Goal: Task Accomplishment & Management: Manage account settings

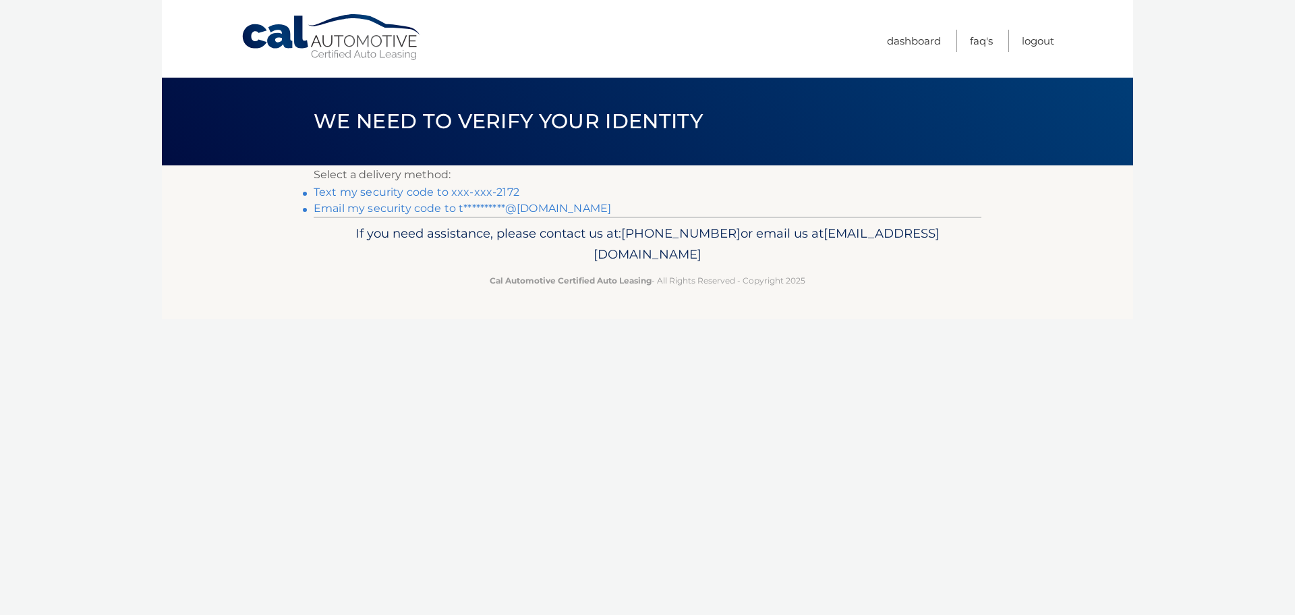
click at [402, 196] on link "Text my security code to xxx-xxx-2172" at bounding box center [417, 191] width 206 height 13
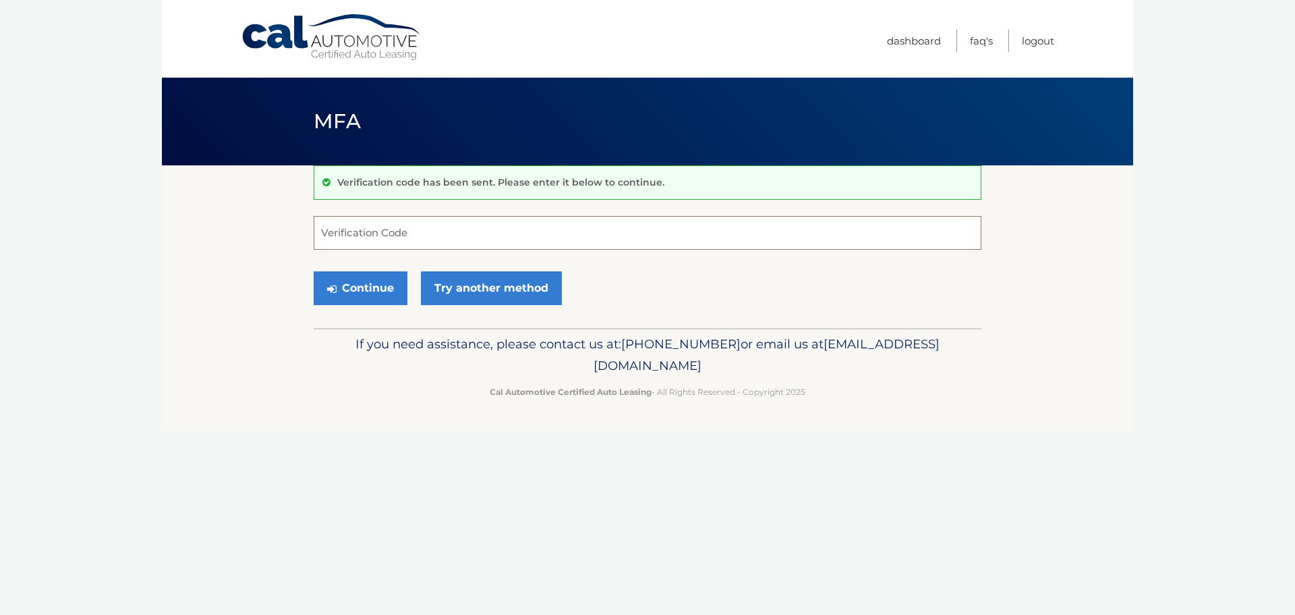
click at [401, 227] on input "Verification Code" at bounding box center [648, 233] width 668 height 34
type input "644922"
click at [357, 289] on button "Continue" at bounding box center [361, 288] width 94 height 34
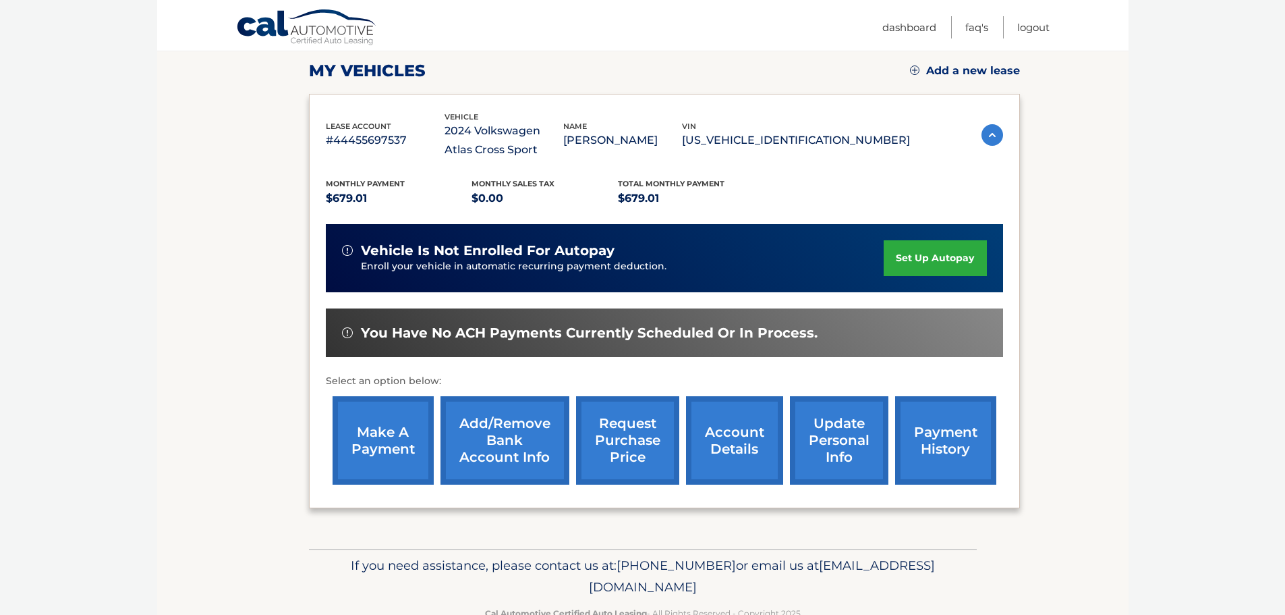
scroll to position [154, 0]
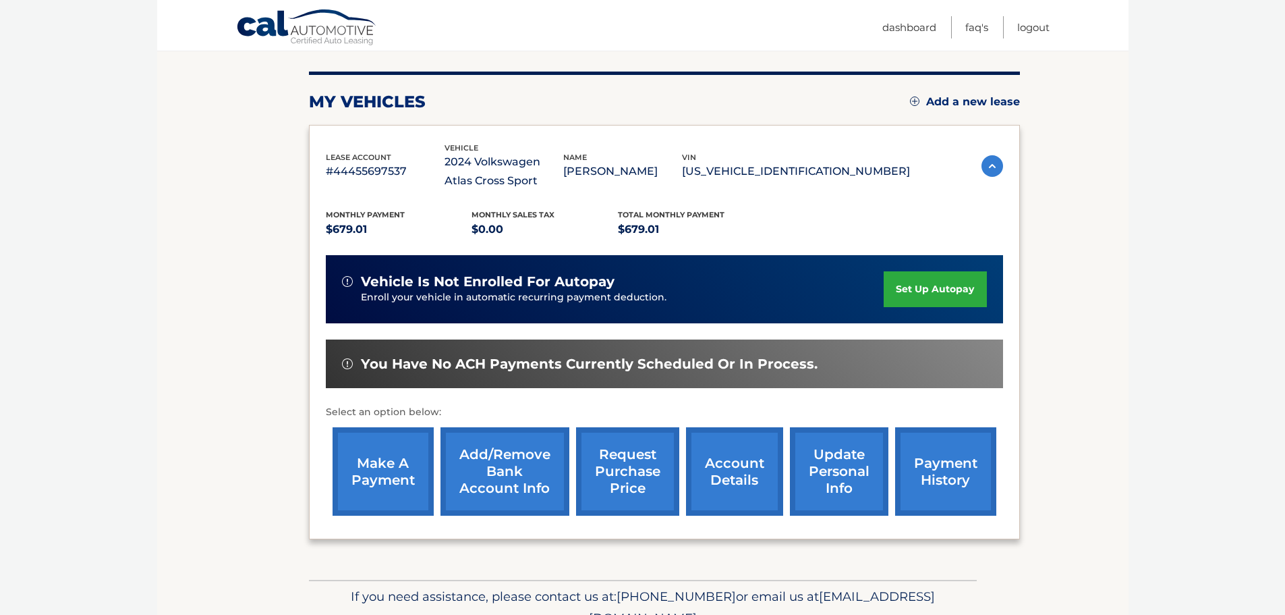
click at [735, 475] on link "account details" at bounding box center [734, 471] width 97 height 88
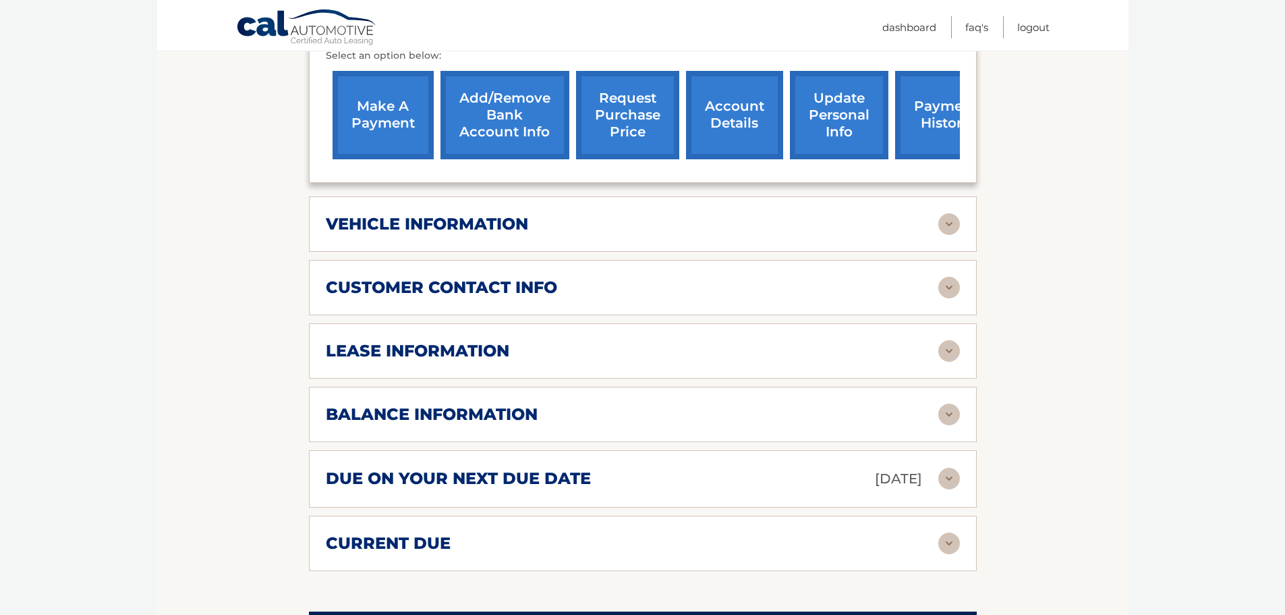
scroll to position [540, 0]
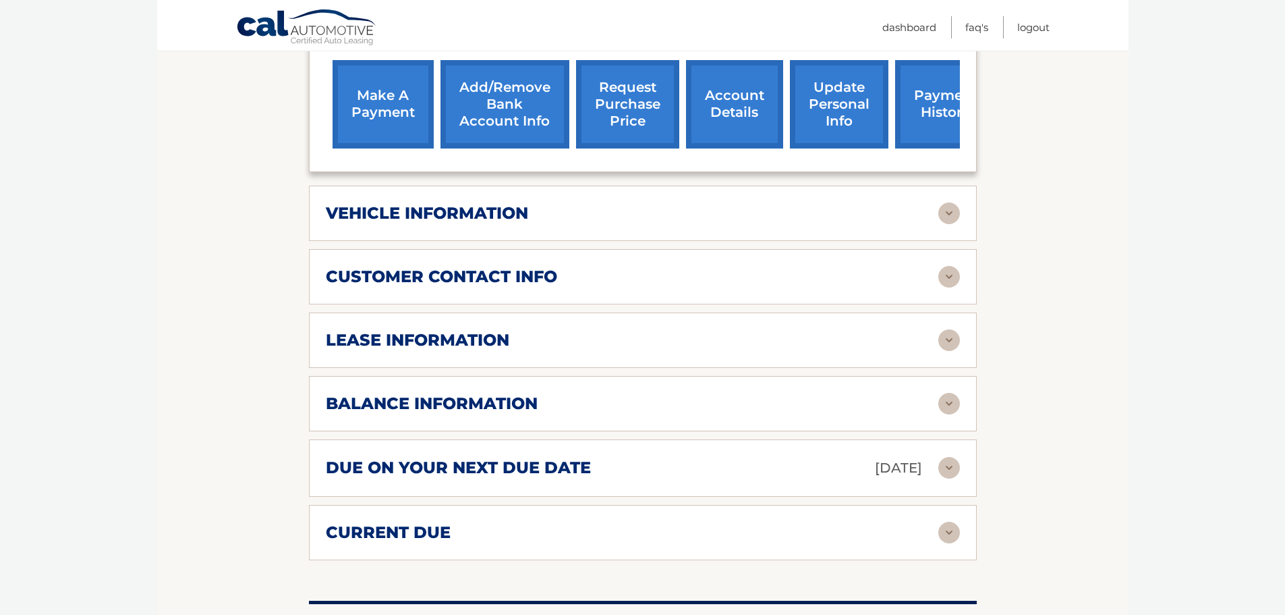
click at [952, 404] on img at bounding box center [949, 404] width 22 height 22
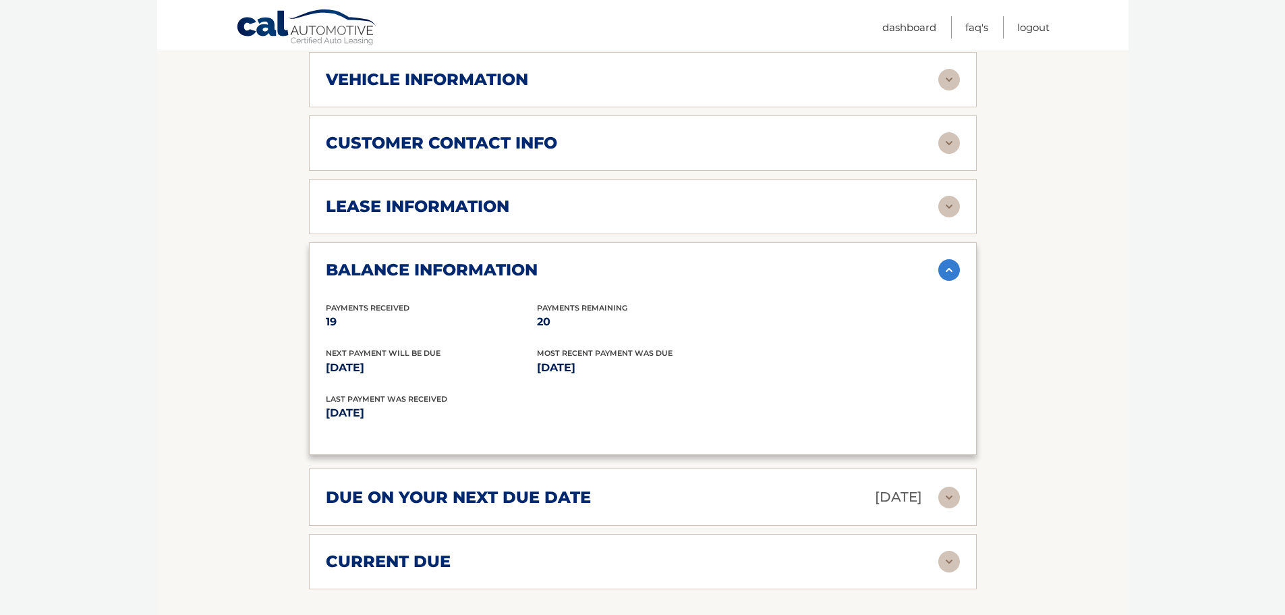
scroll to position [675, 0]
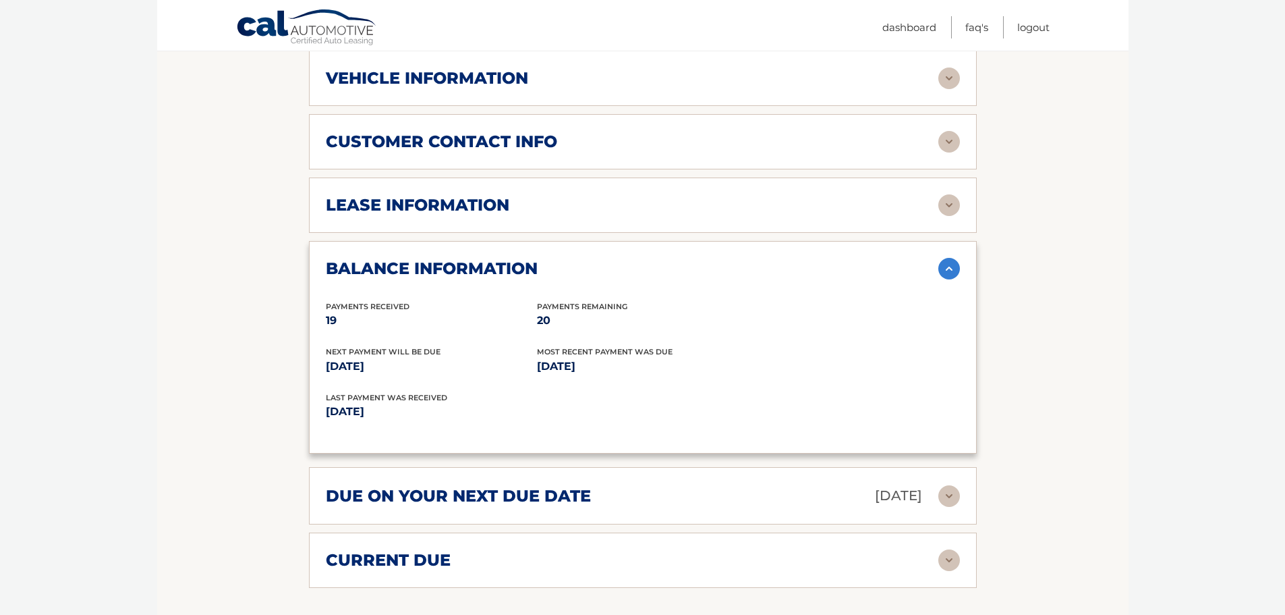
click at [952, 501] on img at bounding box center [949, 496] width 22 height 22
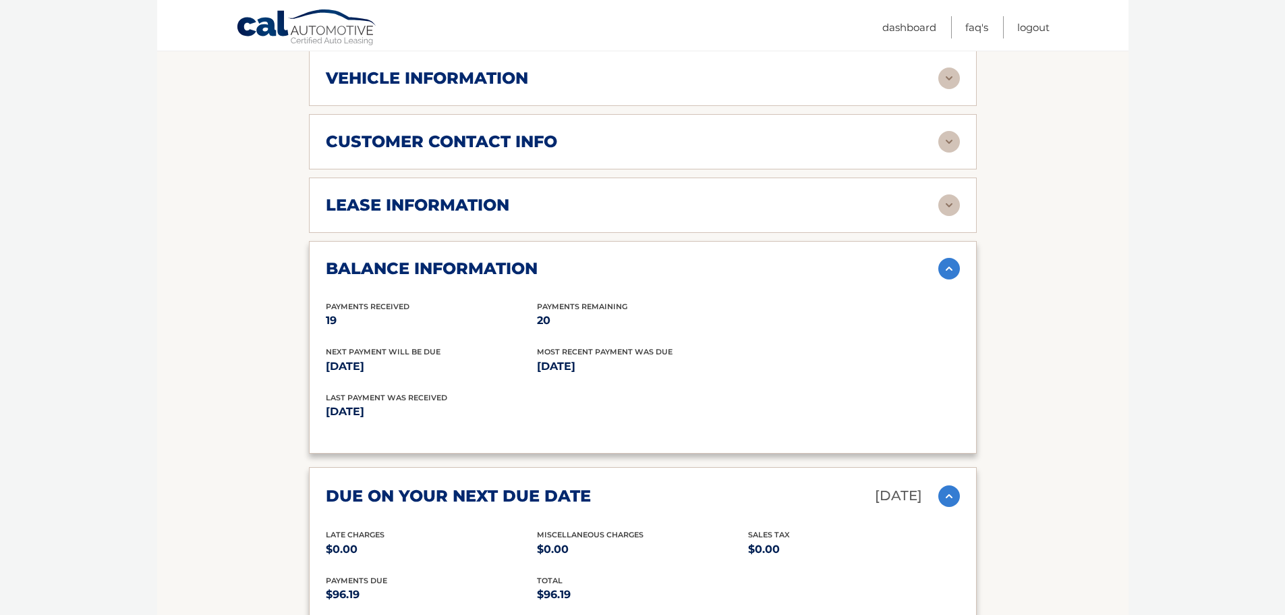
drag, startPoint x: 947, startPoint y: 268, endPoint x: 959, endPoint y: 275, distance: 13.9
click at [948, 268] on img at bounding box center [949, 269] width 22 height 22
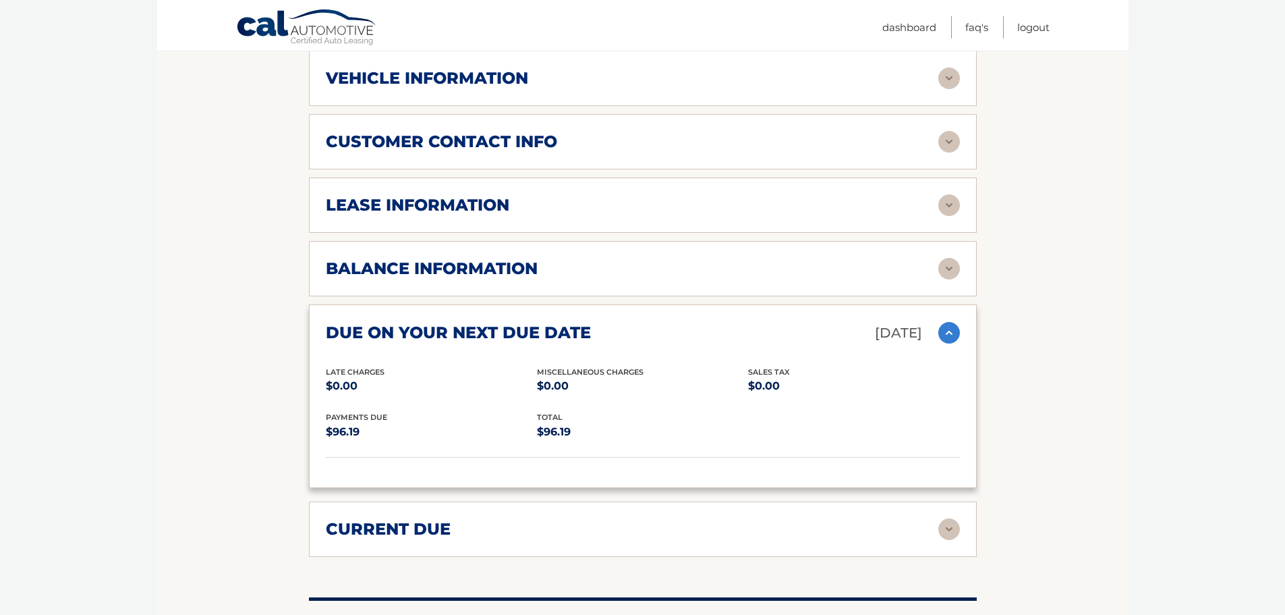
click at [950, 532] on img at bounding box center [949, 529] width 22 height 22
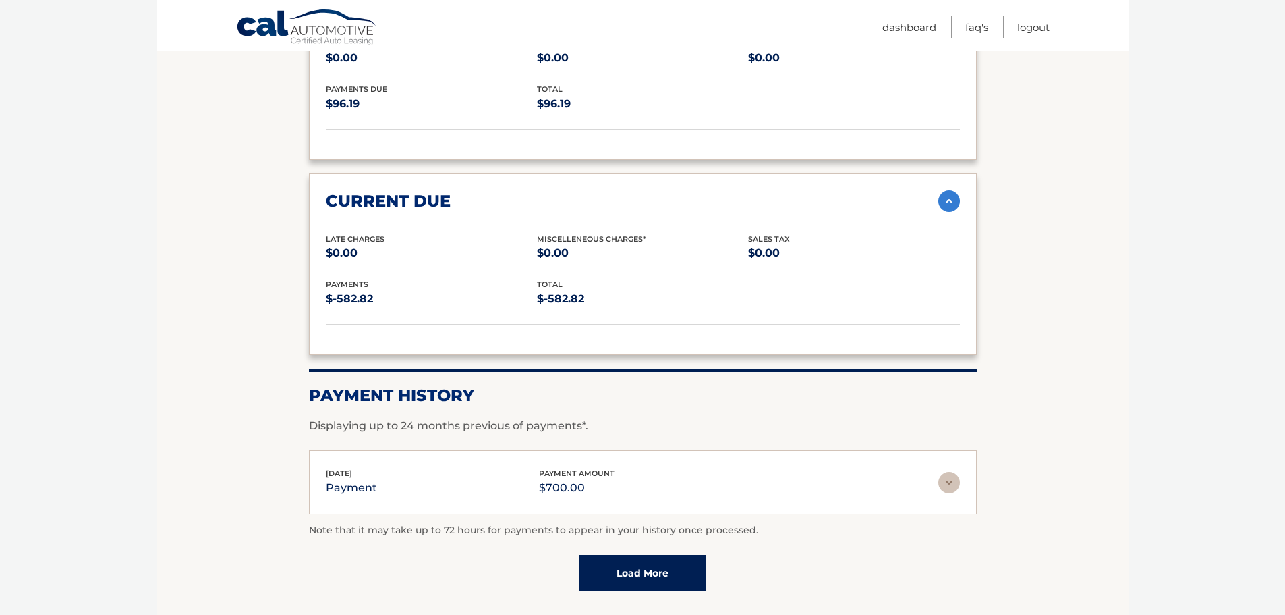
scroll to position [809, 0]
